Goal: Transaction & Acquisition: Purchase product/service

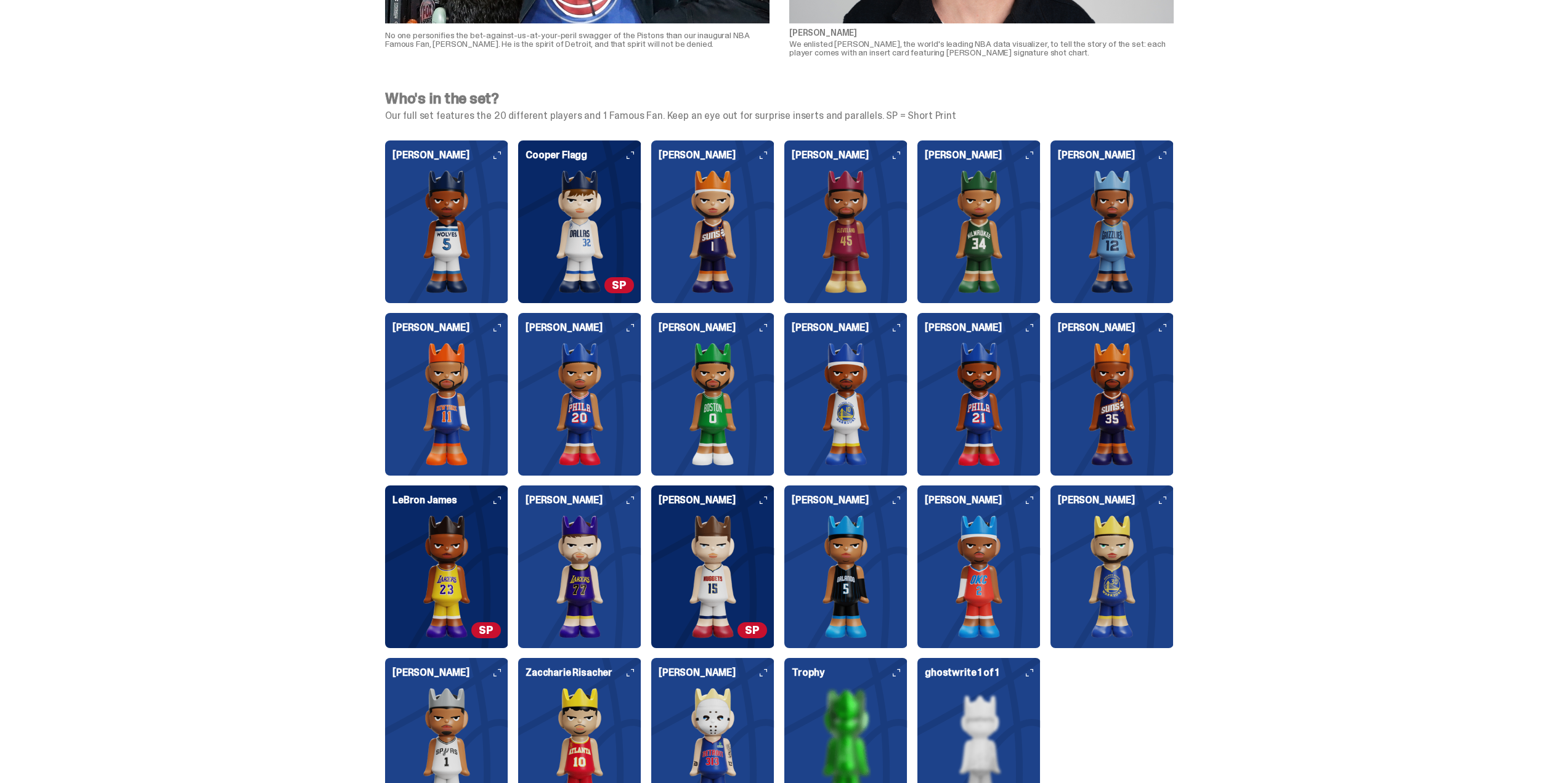
scroll to position [3080, 0]
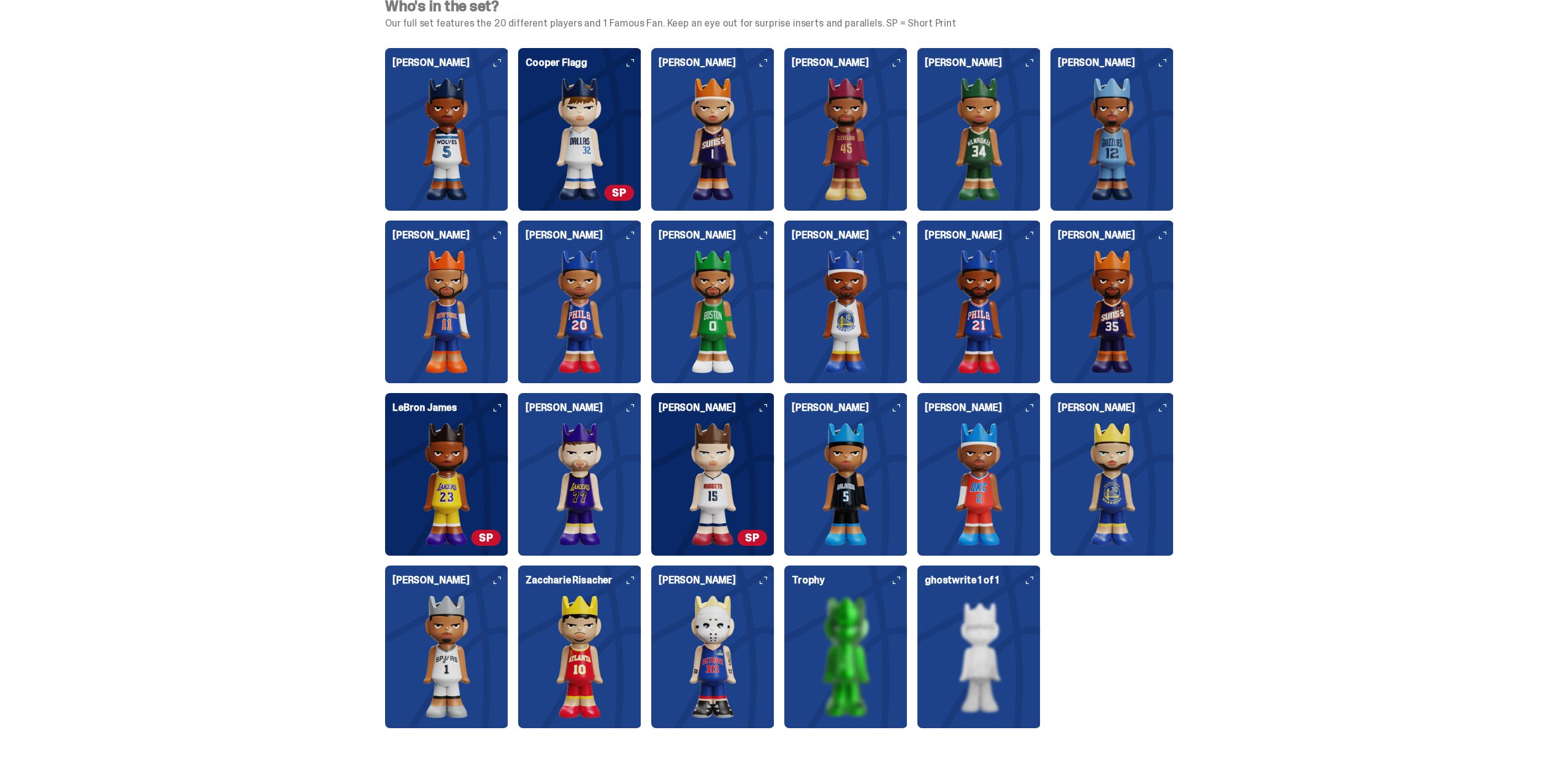
click at [713, 146] on img at bounding box center [712, 139] width 108 height 123
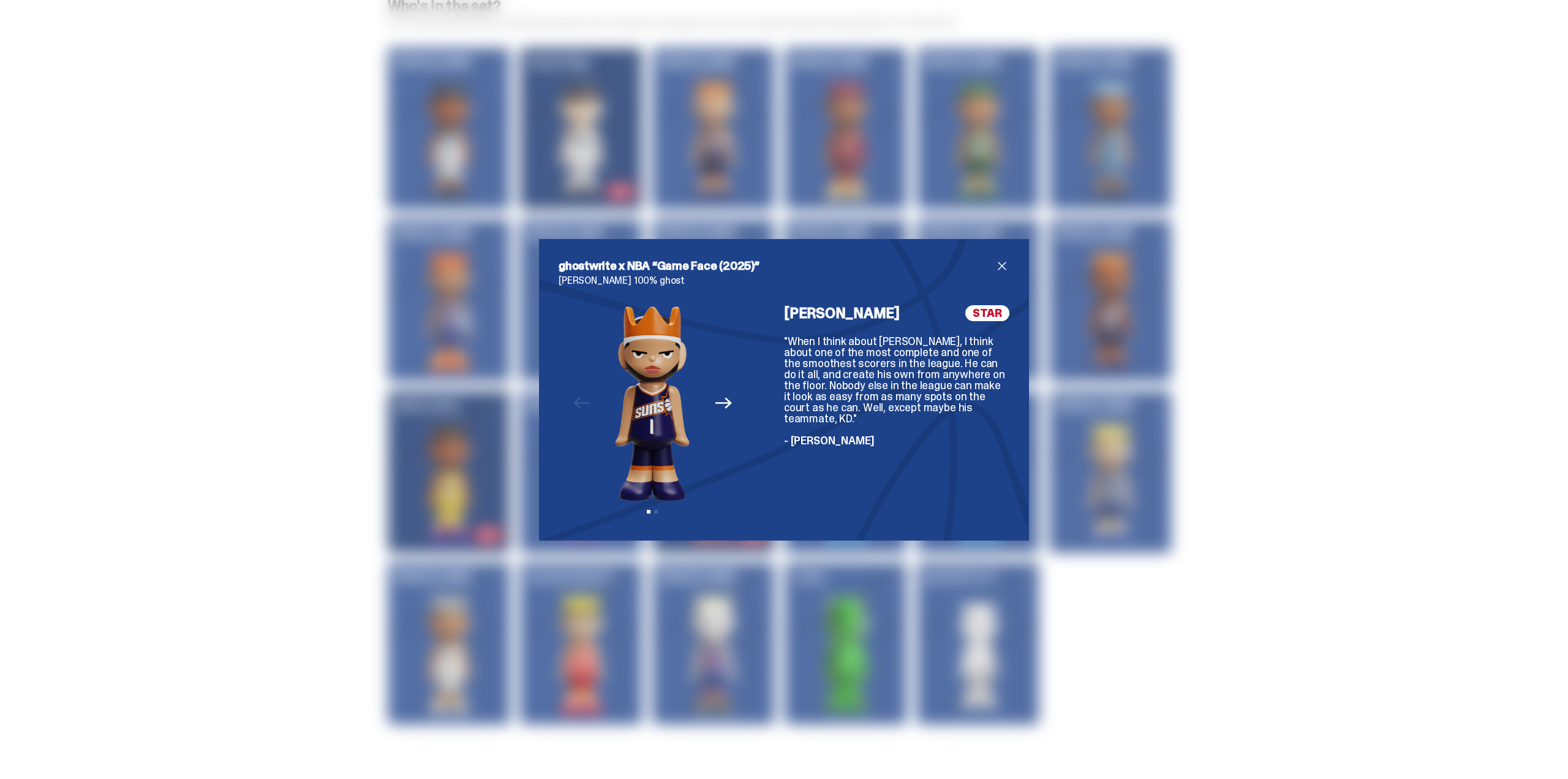
click at [726, 409] on icon "Next" at bounding box center [723, 402] width 16 height 16
click at [728, 399] on div "Previous Next View slide 1 View slide 2" at bounding box center [653, 413] width 188 height 216
click at [575, 396] on icon "Previous" at bounding box center [581, 402] width 16 height 16
click at [720, 403] on icon "Next" at bounding box center [723, 403] width 16 height 11
click at [994, 265] on span "close" at bounding box center [1001, 266] width 15 height 15
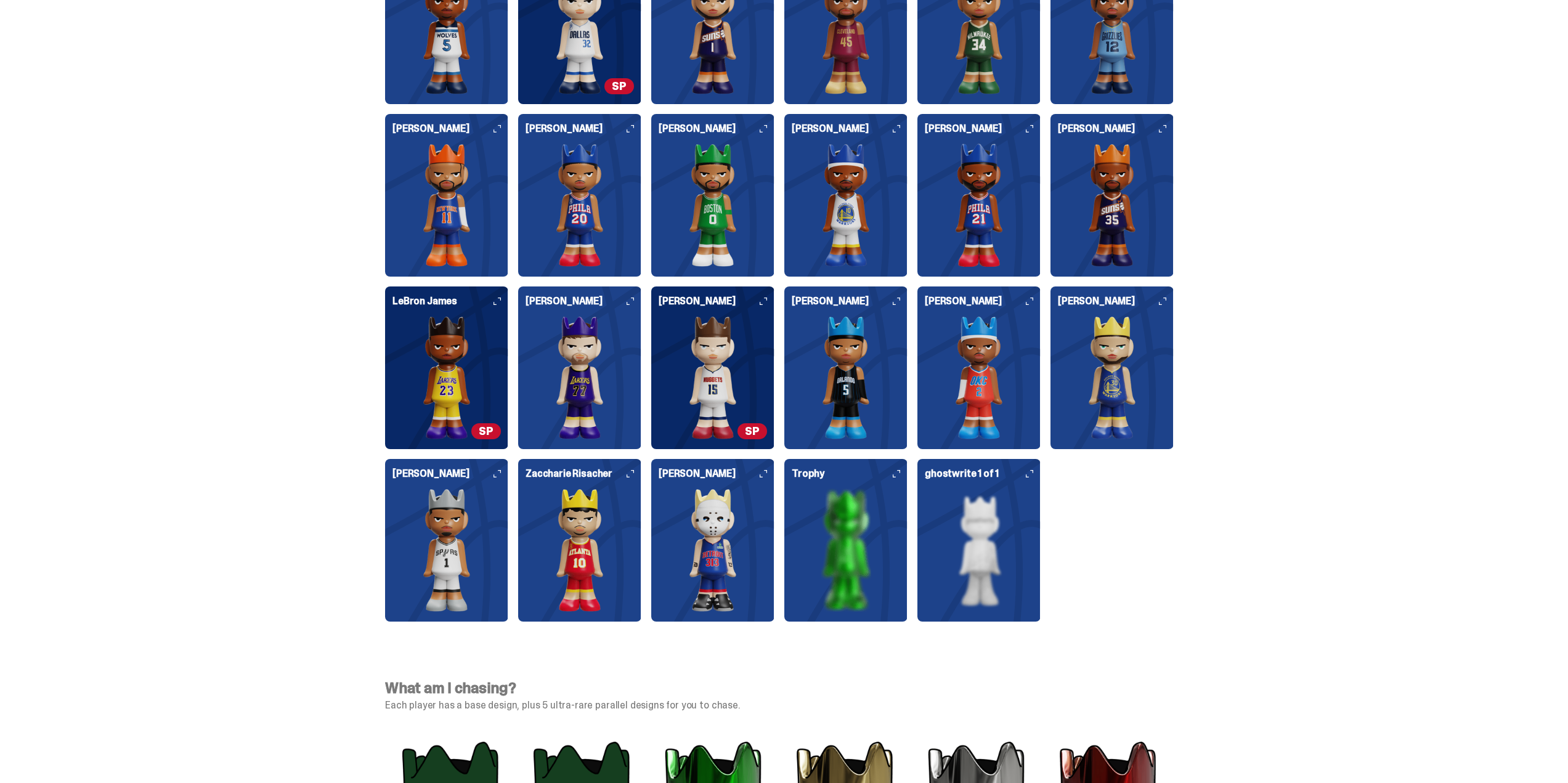
scroll to position [3074, 0]
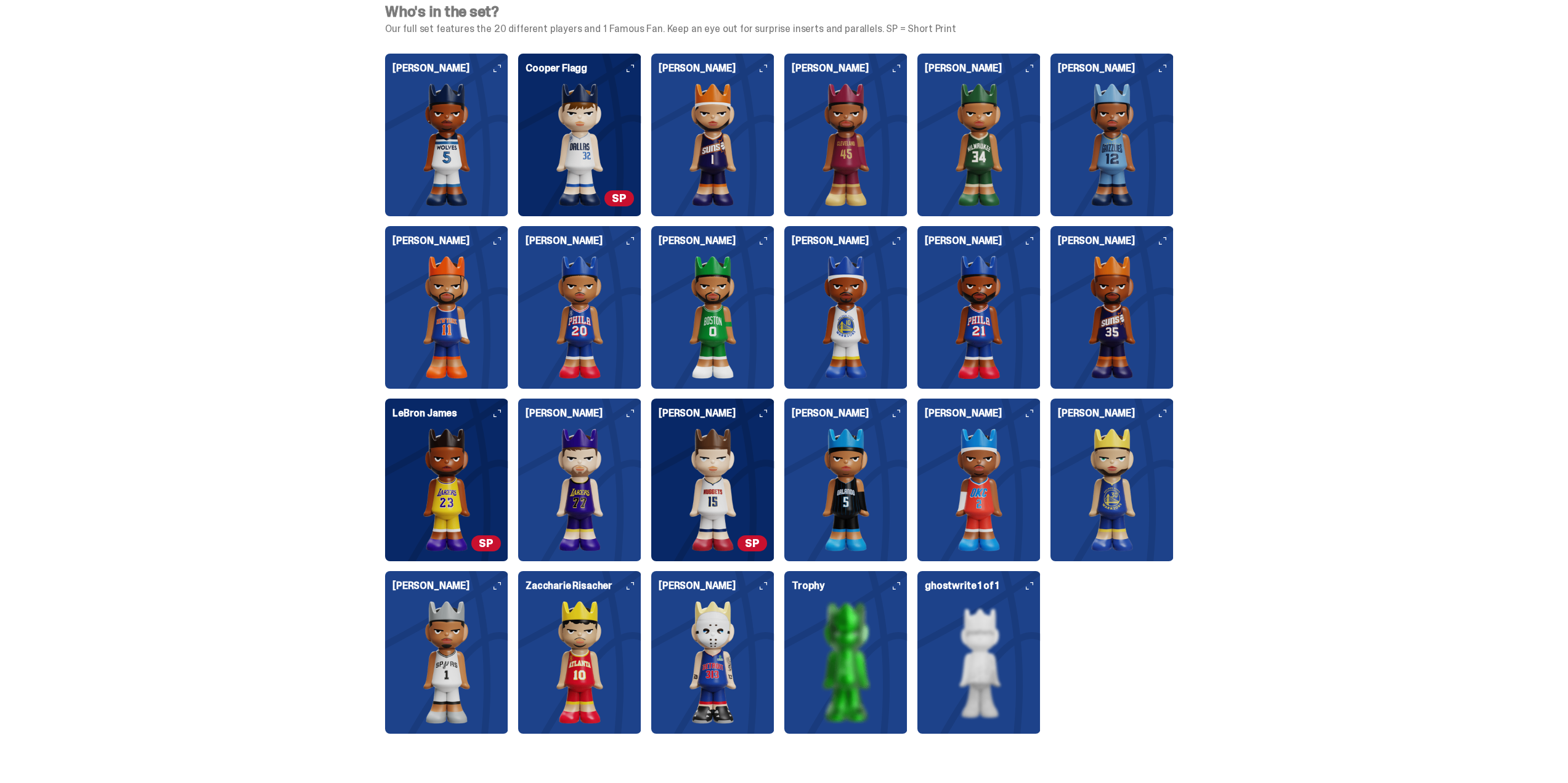
click at [714, 165] on img at bounding box center [712, 144] width 108 height 123
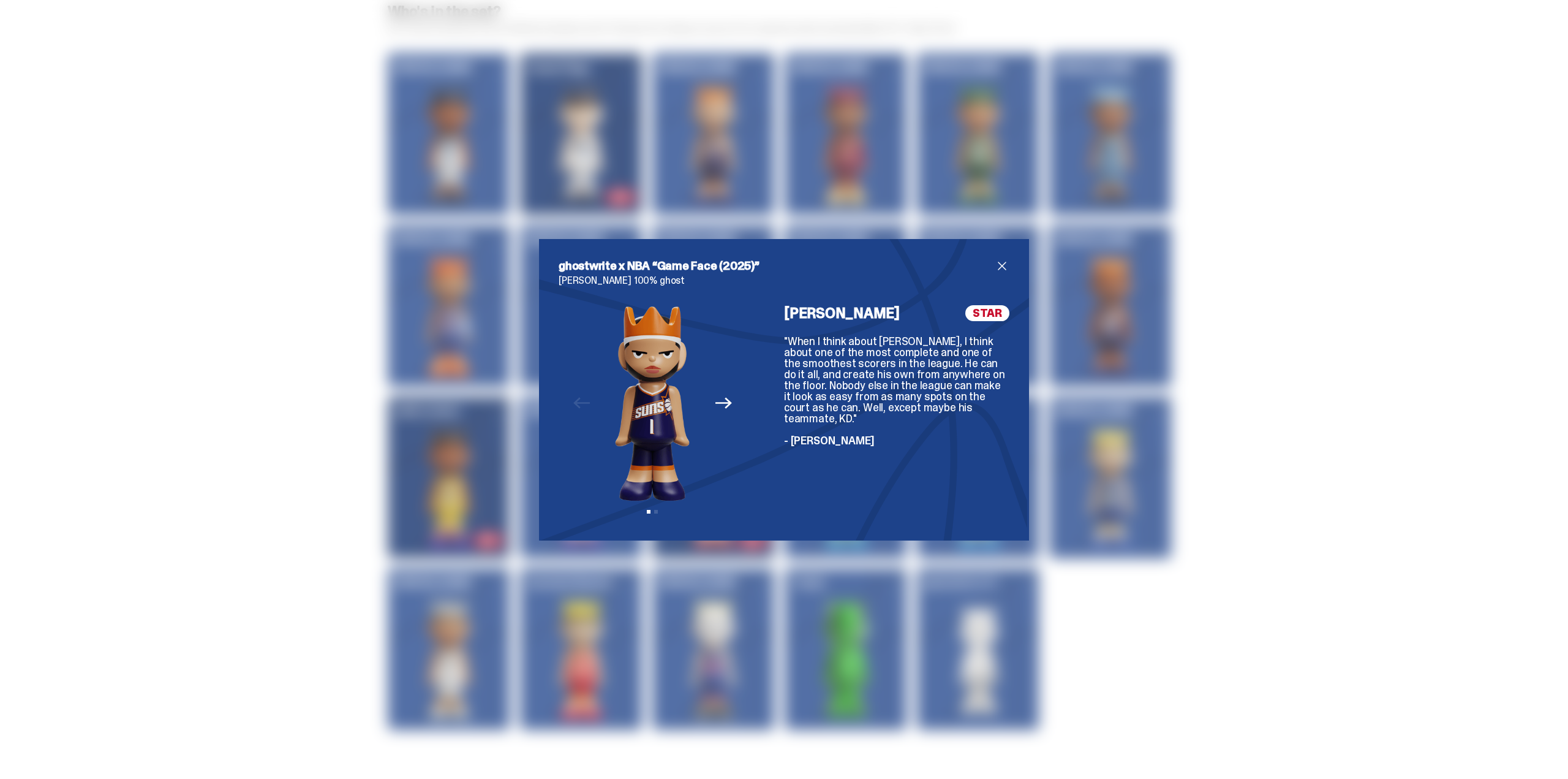
click at [723, 413] on button "Next" at bounding box center [723, 403] width 27 height 27
click at [723, 412] on img at bounding box center [653, 403] width 157 height 196
click at [994, 269] on span "close" at bounding box center [1001, 266] width 15 height 15
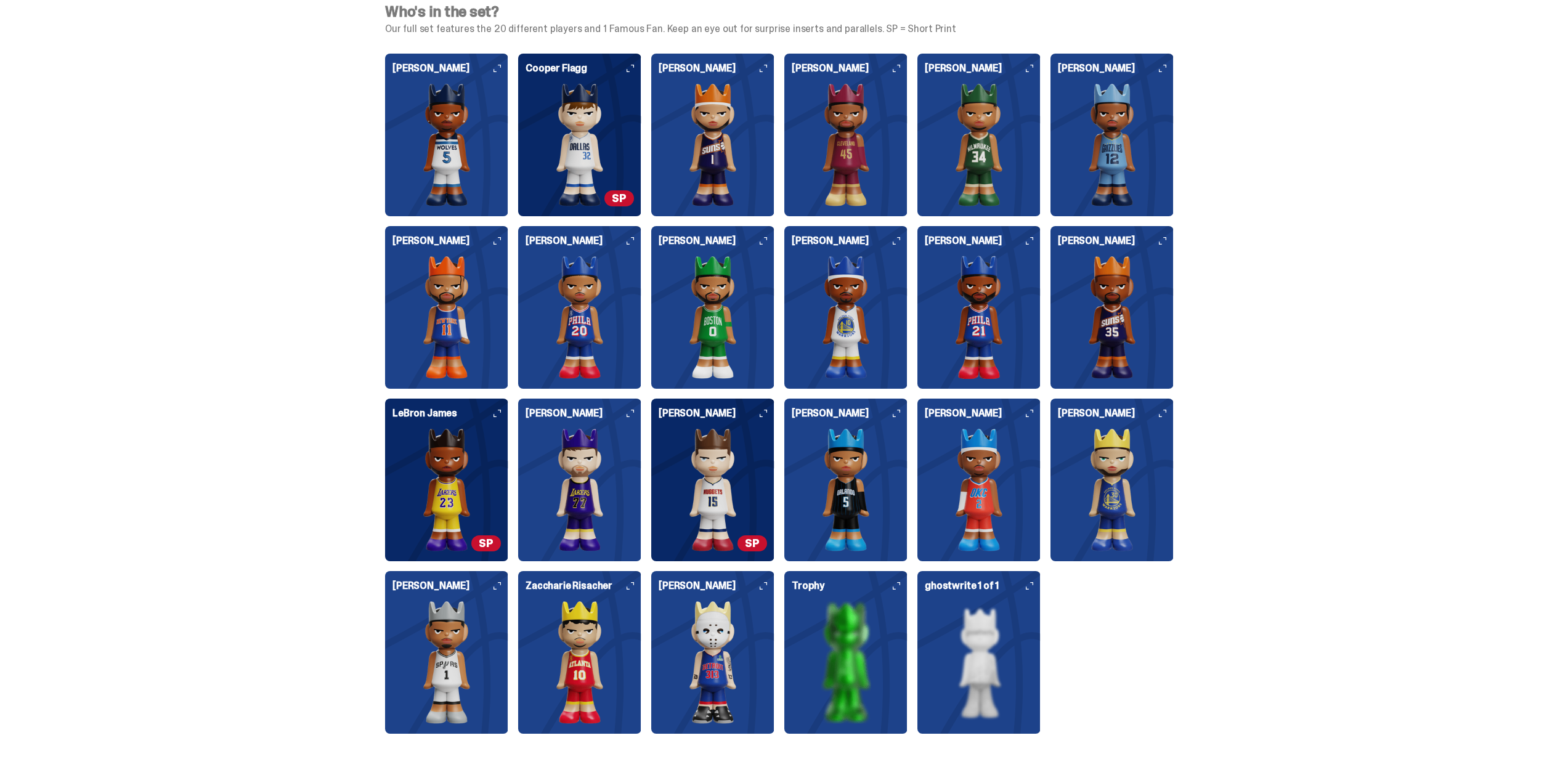
click at [972, 145] on img at bounding box center [979, 144] width 108 height 123
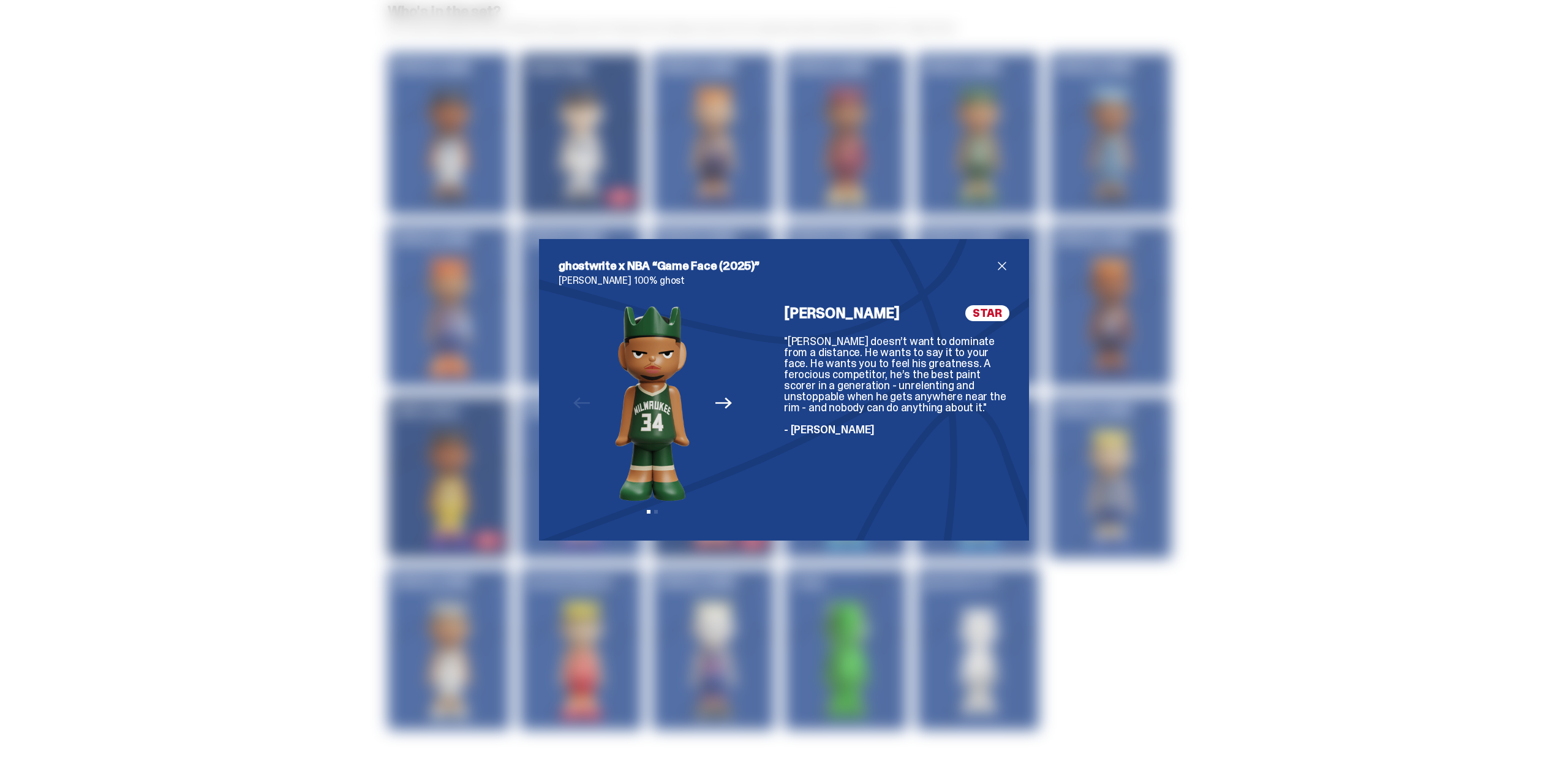
click at [997, 269] on span "close" at bounding box center [1001, 266] width 15 height 15
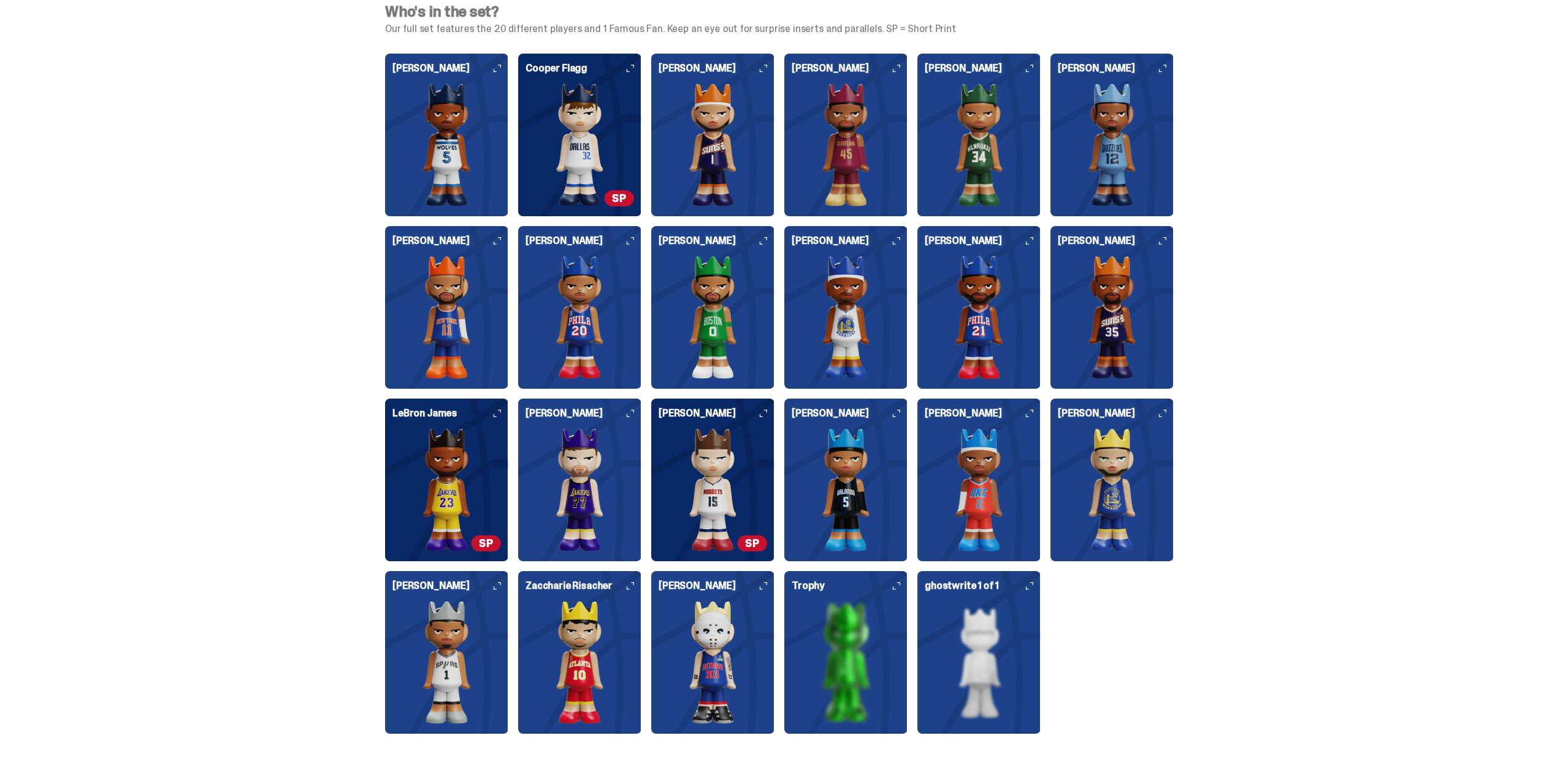
click at [820, 160] on img at bounding box center [845, 144] width 108 height 123
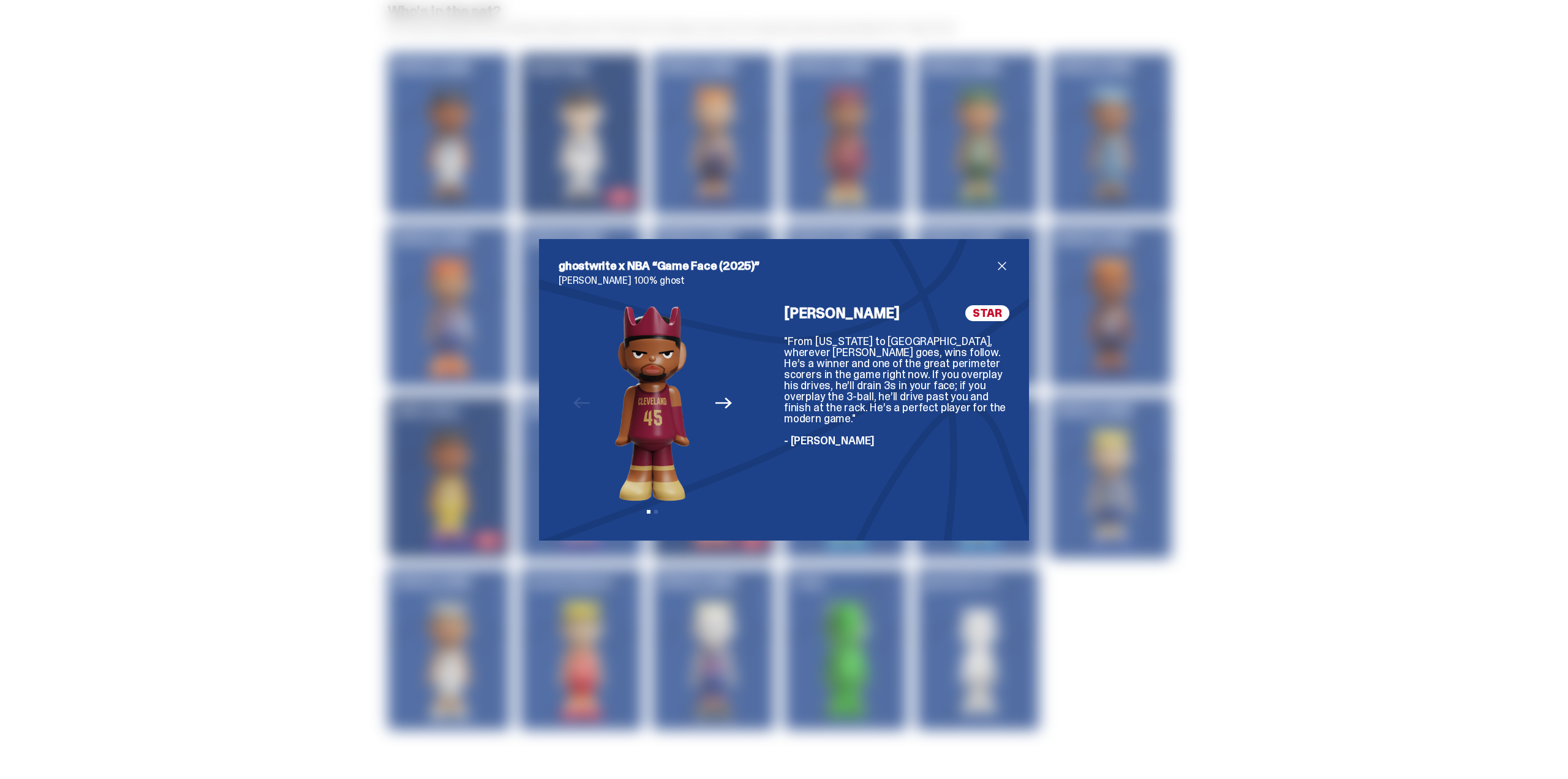
click at [994, 270] on span "close" at bounding box center [1001, 266] width 15 height 15
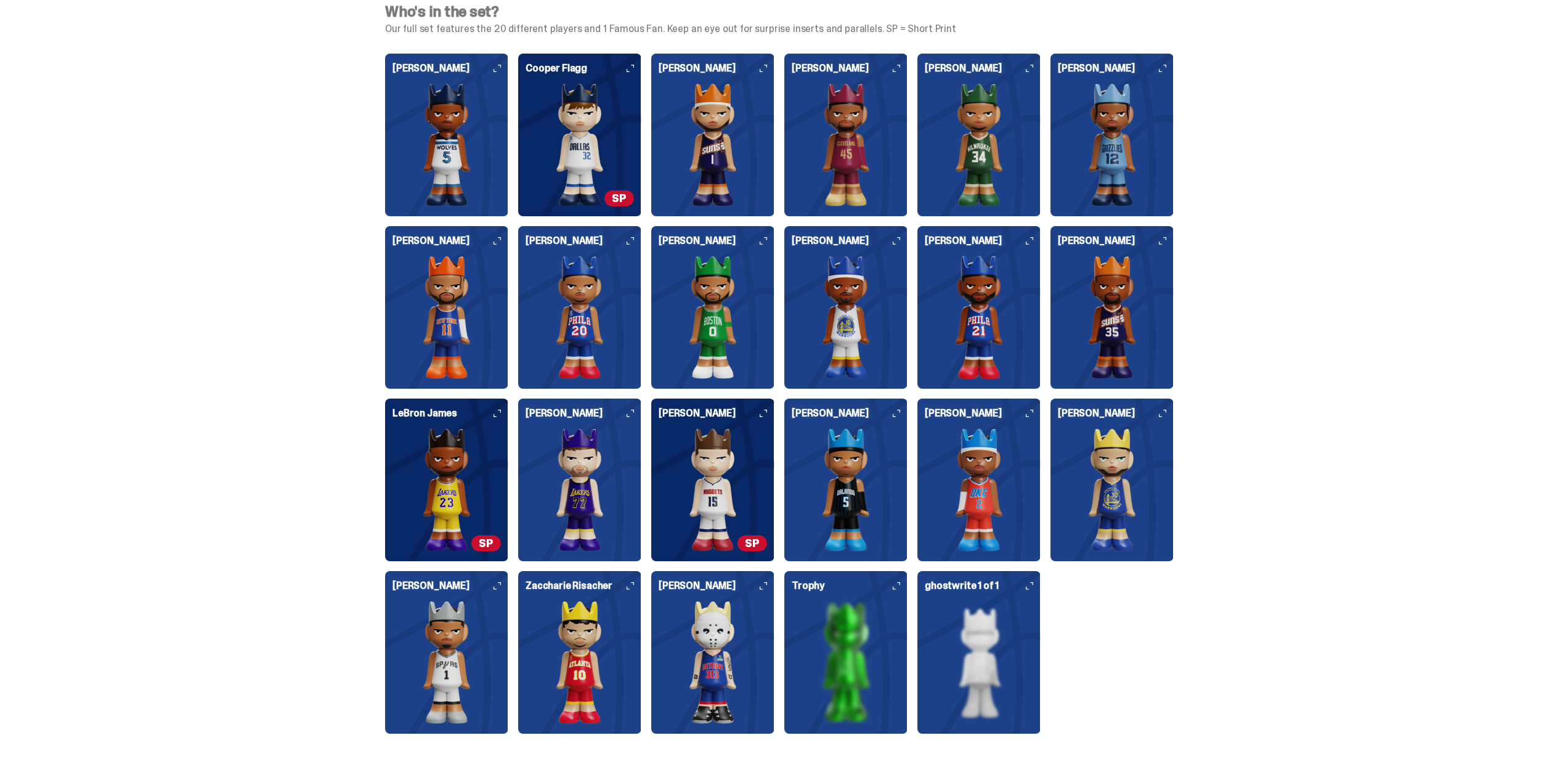
click at [606, 118] on img at bounding box center [579, 144] width 108 height 123
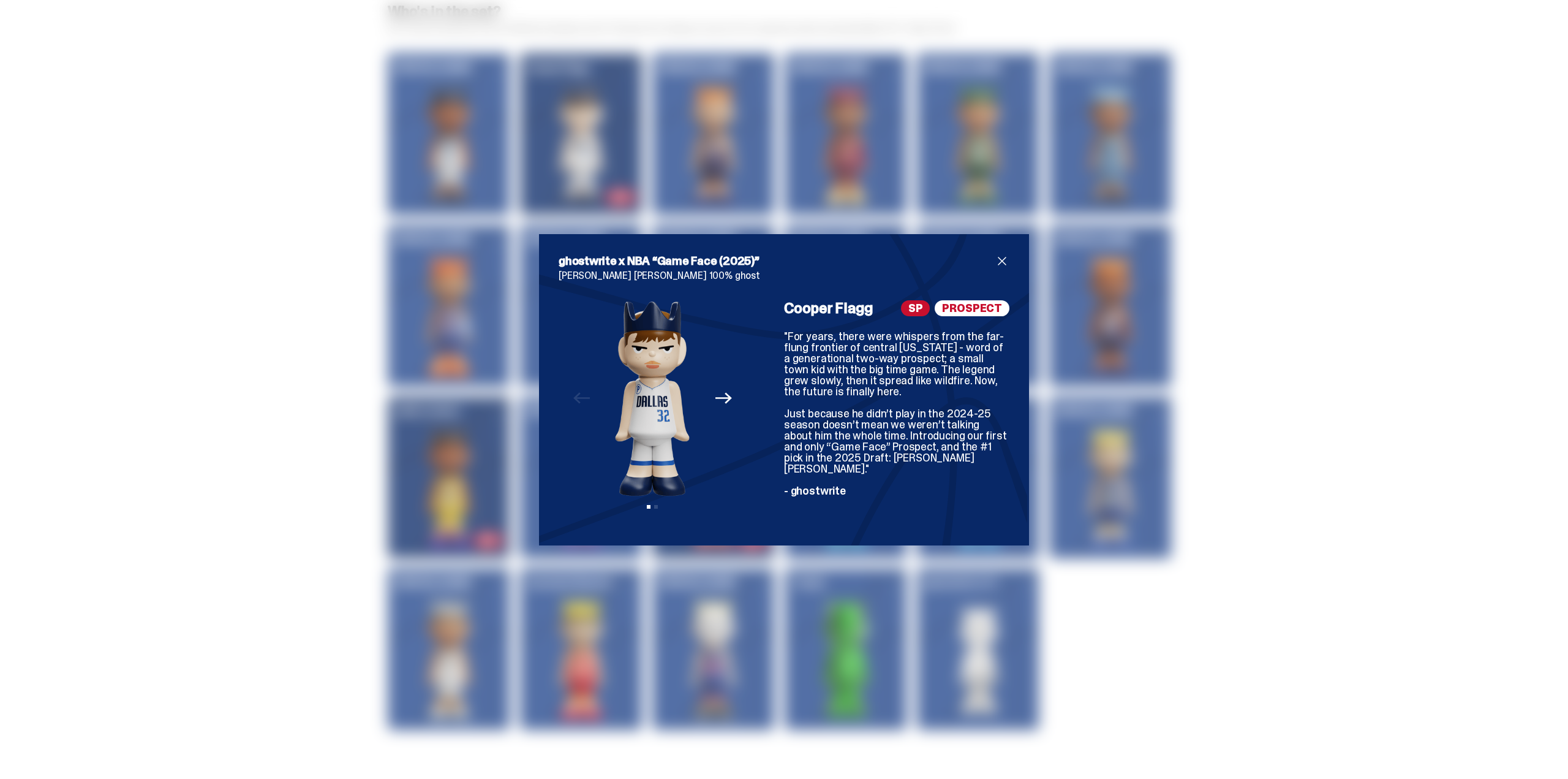
click at [997, 268] on span "close" at bounding box center [1001, 261] width 15 height 15
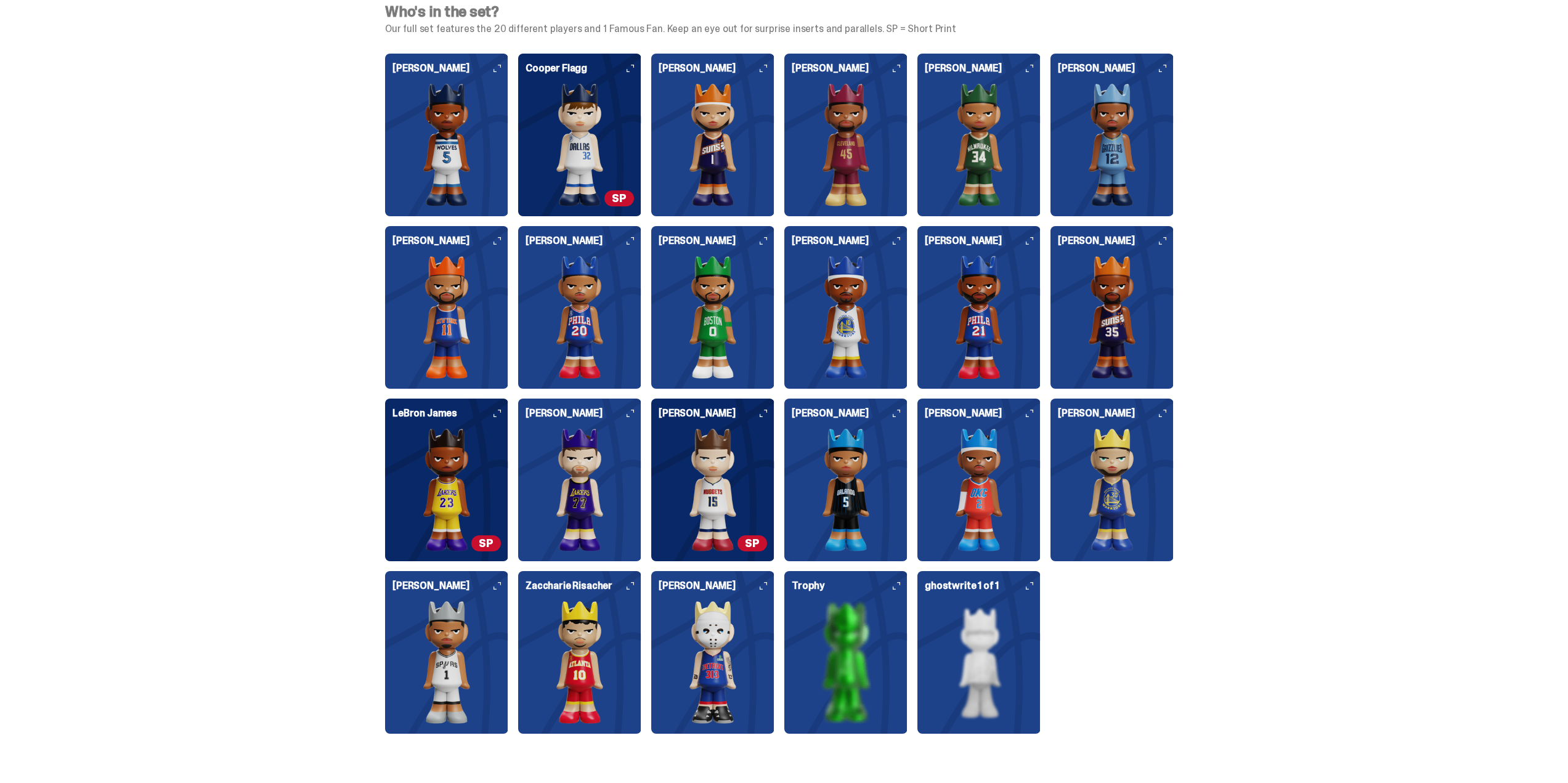
click at [625, 303] on img at bounding box center [579, 317] width 108 height 123
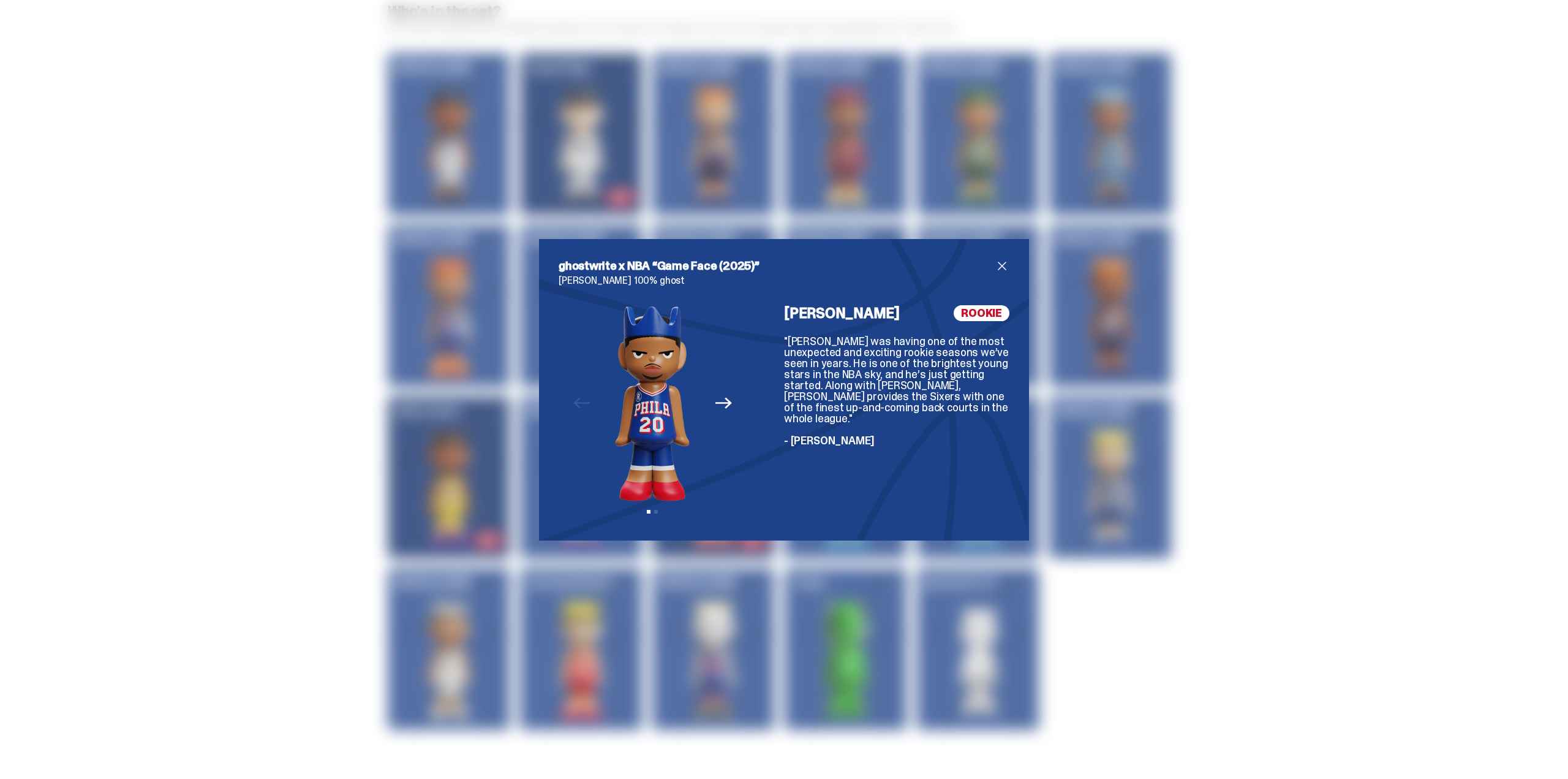
click at [994, 259] on span "close" at bounding box center [1001, 266] width 15 height 15
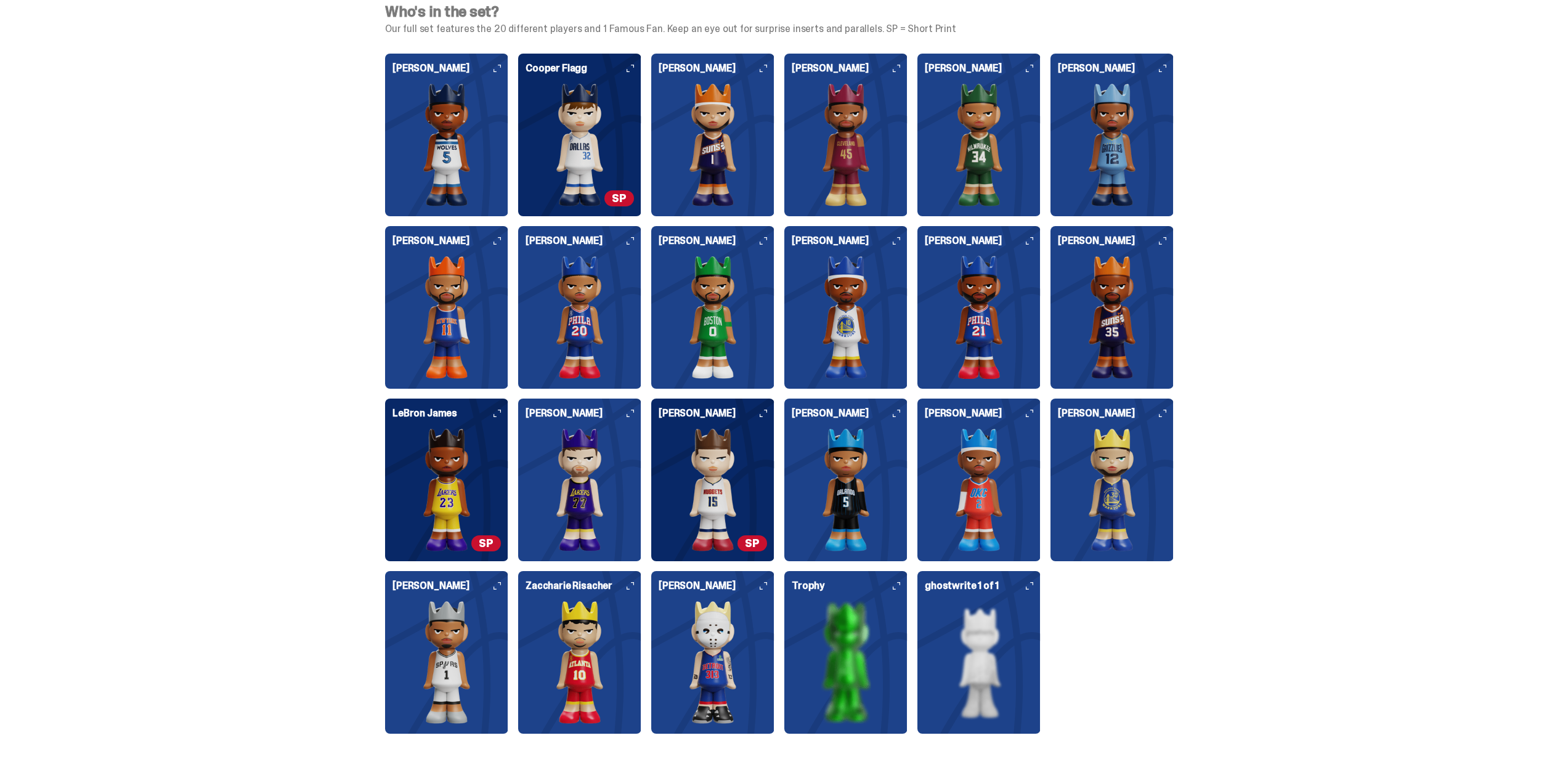
click at [716, 469] on img at bounding box center [712, 489] width 108 height 123
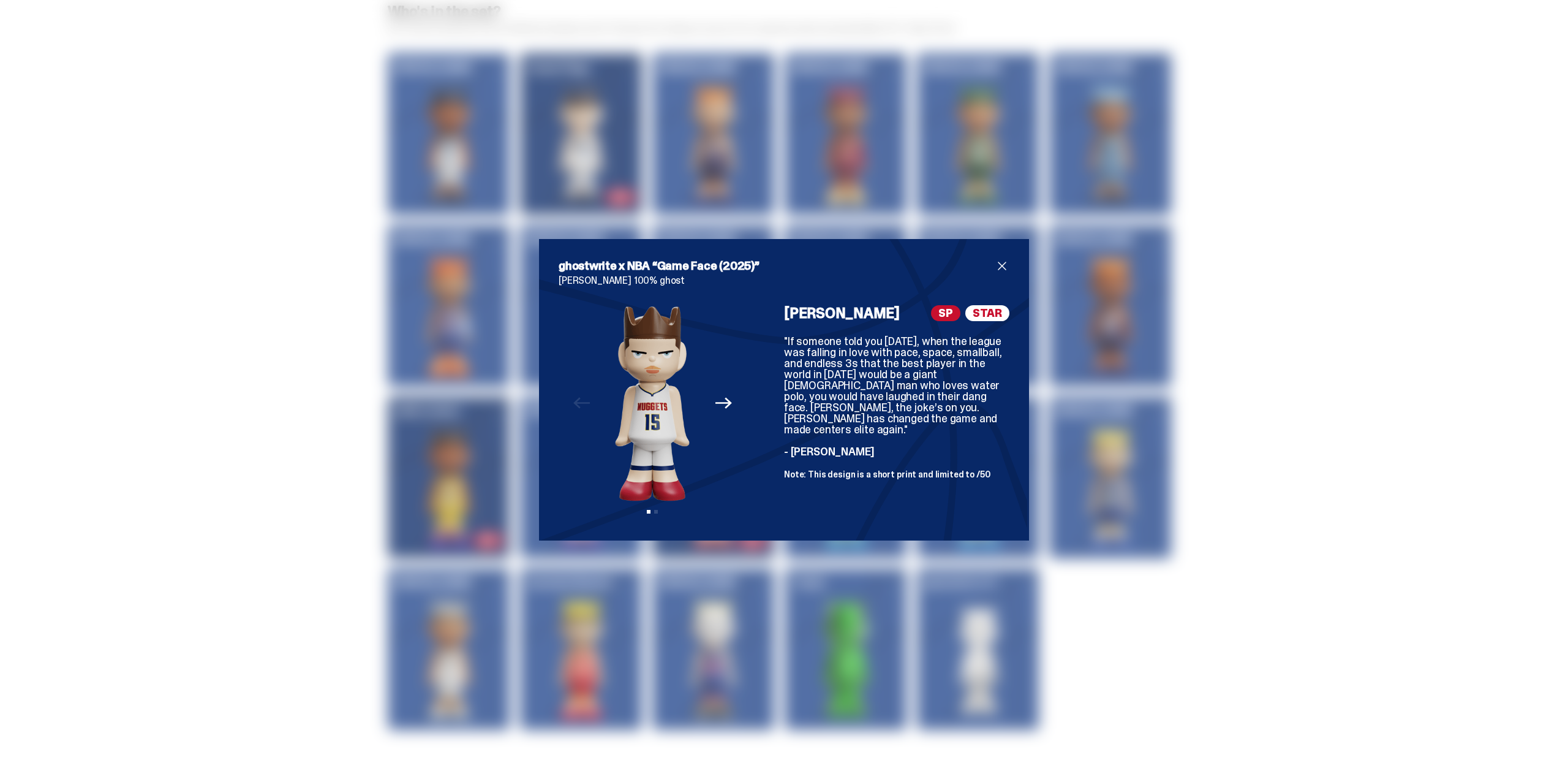
click at [998, 270] on span "close" at bounding box center [1001, 266] width 15 height 15
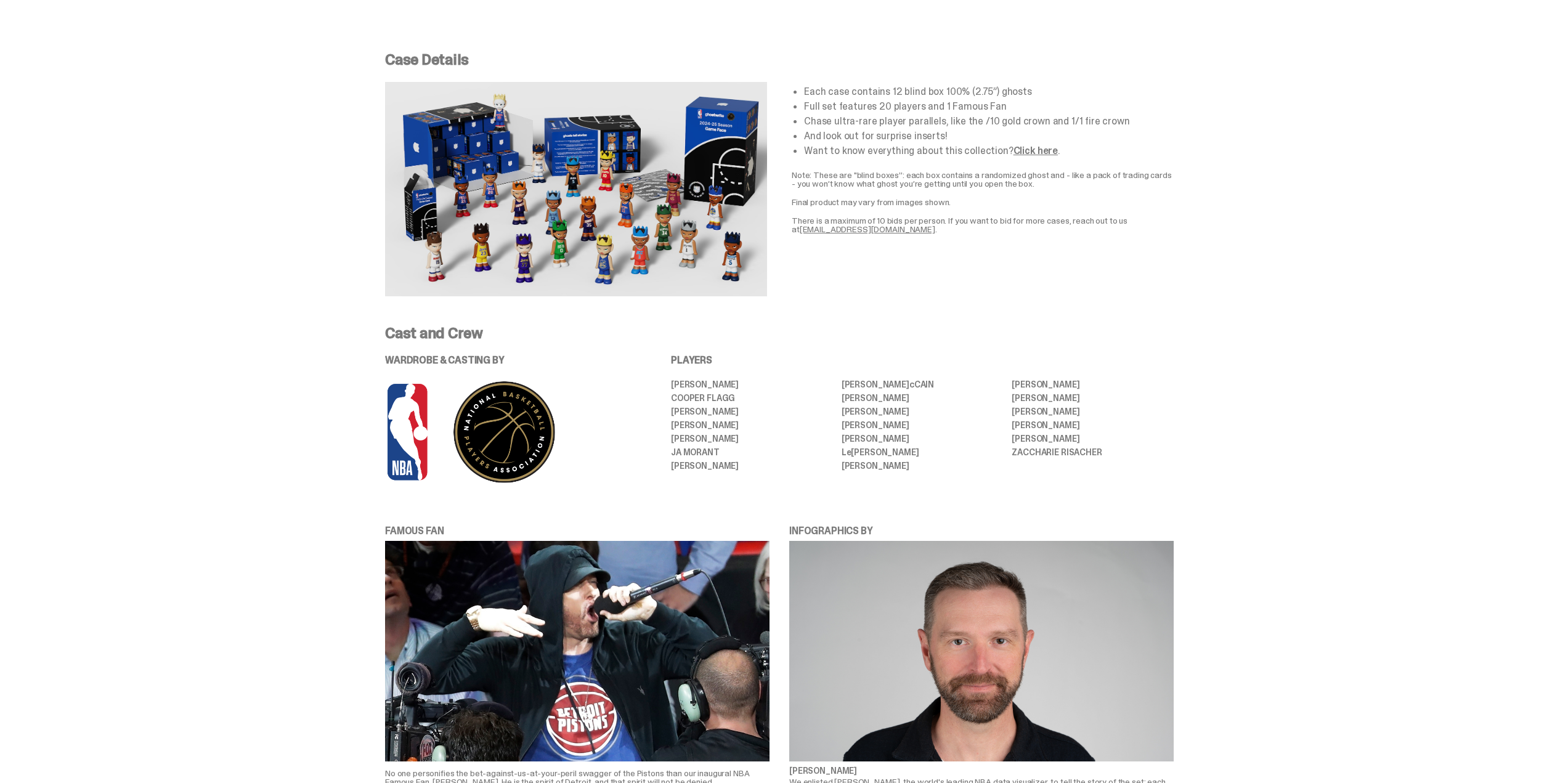
scroll to position [2150, 0]
